Goal: Transaction & Acquisition: Obtain resource

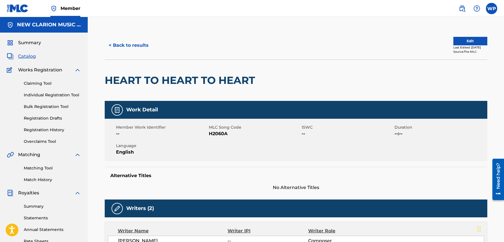
click at [130, 46] on button "< Back to results" at bounding box center [129, 45] width 48 height 14
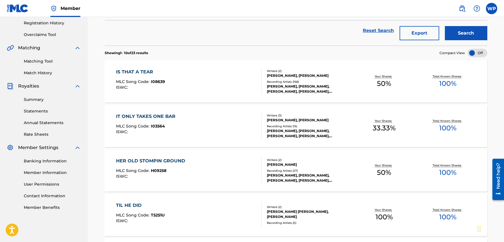
scroll to position [52, 0]
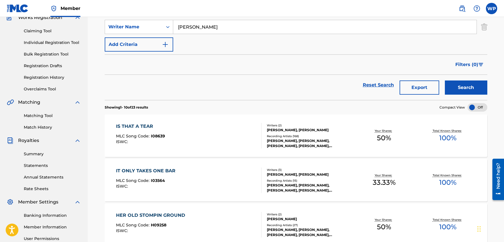
click at [416, 89] on button "Export" at bounding box center [420, 87] width 40 height 14
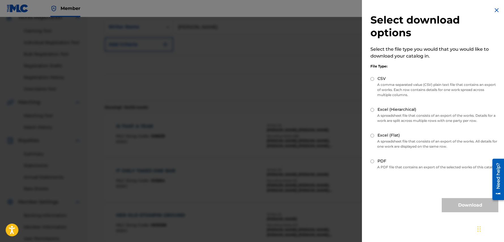
click at [373, 162] on input "PDF" at bounding box center [373, 161] width 4 height 4
radio input "true"
click at [465, 212] on button "Download" at bounding box center [470, 205] width 57 height 14
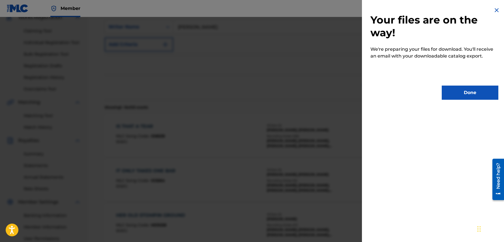
click at [468, 91] on button "Done" at bounding box center [470, 92] width 57 height 14
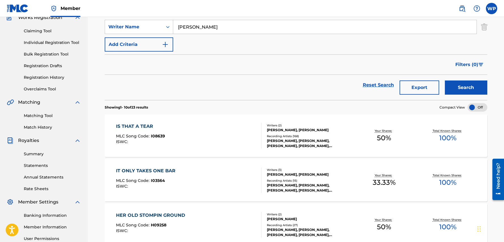
scroll to position [0, 0]
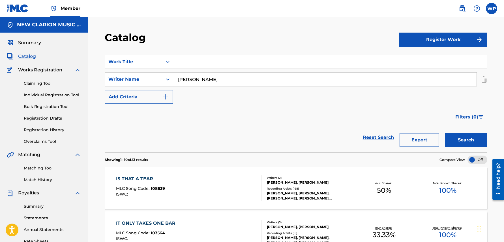
click at [464, 8] on img at bounding box center [462, 8] width 7 height 7
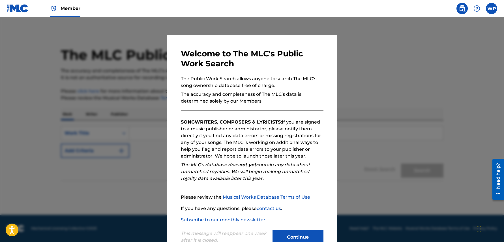
click at [301, 234] on button "Continue" at bounding box center [298, 237] width 51 height 14
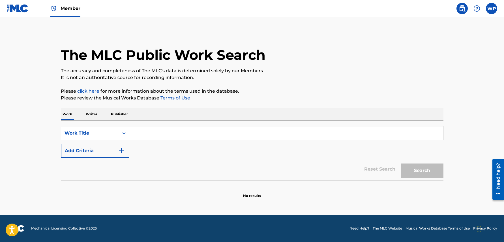
click at [142, 136] on input "Search Form" at bounding box center [286, 133] width 314 height 14
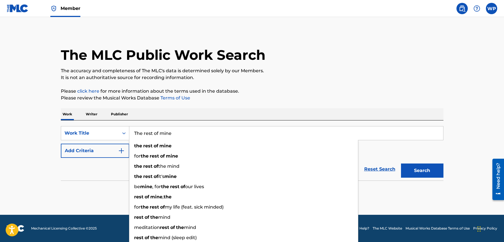
type input "The rest of mine"
click at [401, 163] on button "Search" at bounding box center [422, 170] width 42 height 14
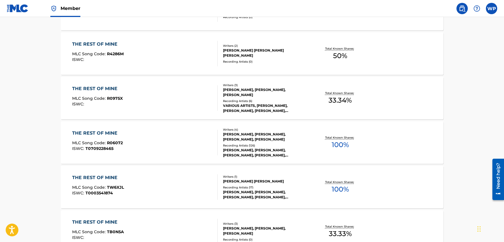
scroll to position [204, 0]
click at [98, 131] on div "THE REST OF MINE" at bounding box center [97, 132] width 51 height 7
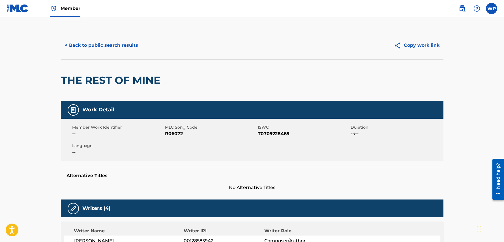
click at [92, 44] on button "< Back to public search results" at bounding box center [101, 45] width 81 height 14
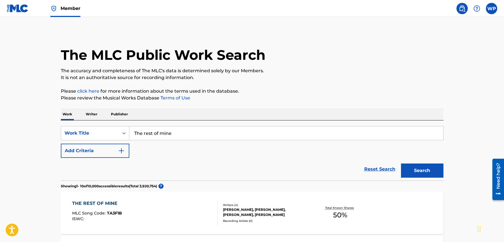
click at [172, 131] on input "The rest of mine" at bounding box center [286, 133] width 314 height 14
click at [66, 10] on span "Member" at bounding box center [71, 8] width 20 height 7
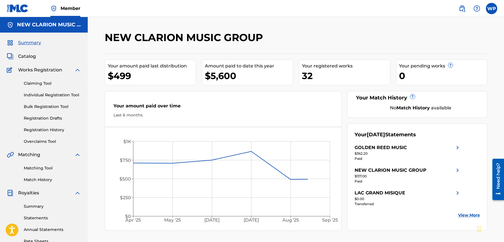
click at [30, 55] on span "Catalog" at bounding box center [27, 56] width 18 height 7
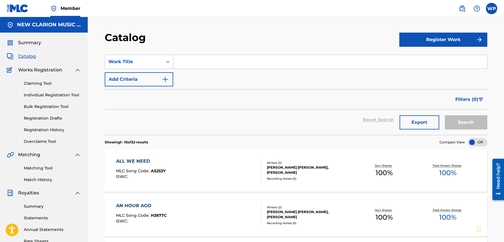
click at [192, 61] on input "Search Form" at bounding box center [330, 62] width 314 height 14
click at [188, 75] on strong "t" at bounding box center [188, 74] width 2 height 5
type input "big time"
click at [455, 124] on button "Search" at bounding box center [466, 122] width 42 height 14
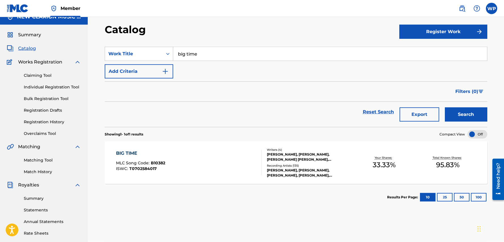
scroll to position [9, 0]
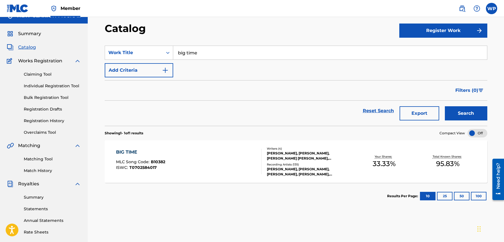
click at [130, 153] on div "BIG TIME" at bounding box center [140, 152] width 49 height 7
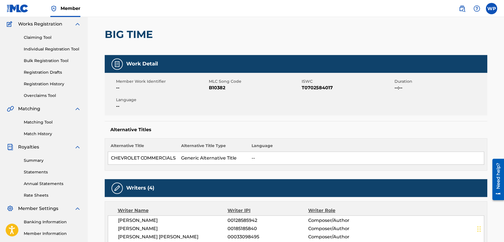
scroll to position [37, 0]
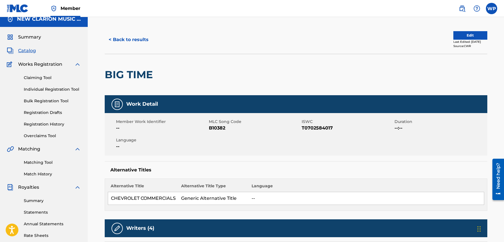
click at [126, 41] on button "< Back to results" at bounding box center [129, 40] width 48 height 14
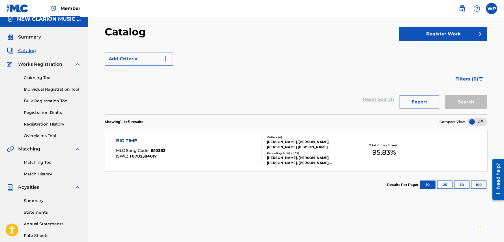
scroll to position [9, 0]
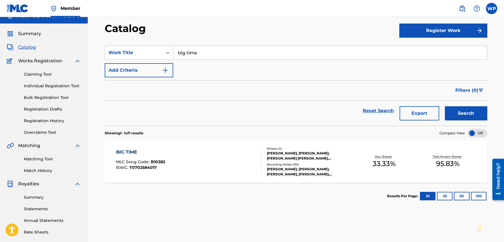
click at [195, 51] on input "big time" at bounding box center [330, 53] width 314 height 14
click at [201, 66] on span "to heart to heart" at bounding box center [210, 65] width 38 height 5
type input "heart to heart to heart"
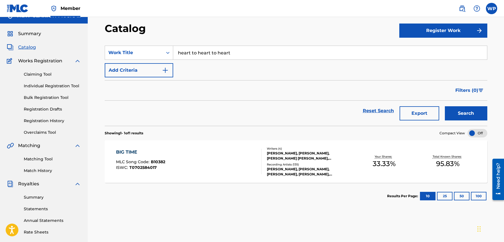
click at [474, 112] on button "Search" at bounding box center [466, 113] width 42 height 14
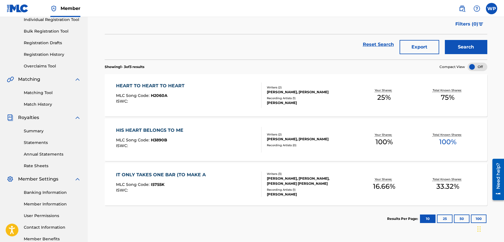
scroll to position [77, 0]
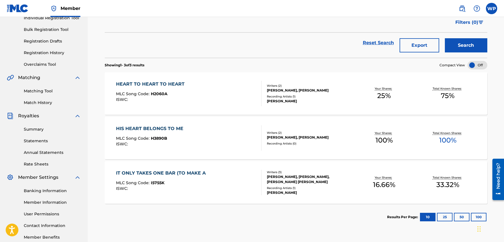
click at [149, 82] on div "HEART TO HEART TO HEART" at bounding box center [151, 84] width 71 height 7
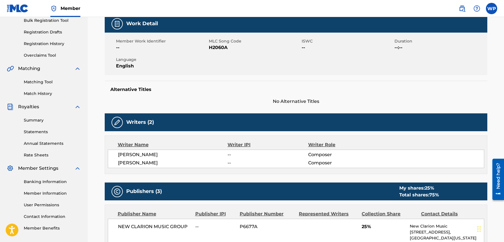
scroll to position [72, 0]
